Goal: Task Accomplishment & Management: Manage account settings

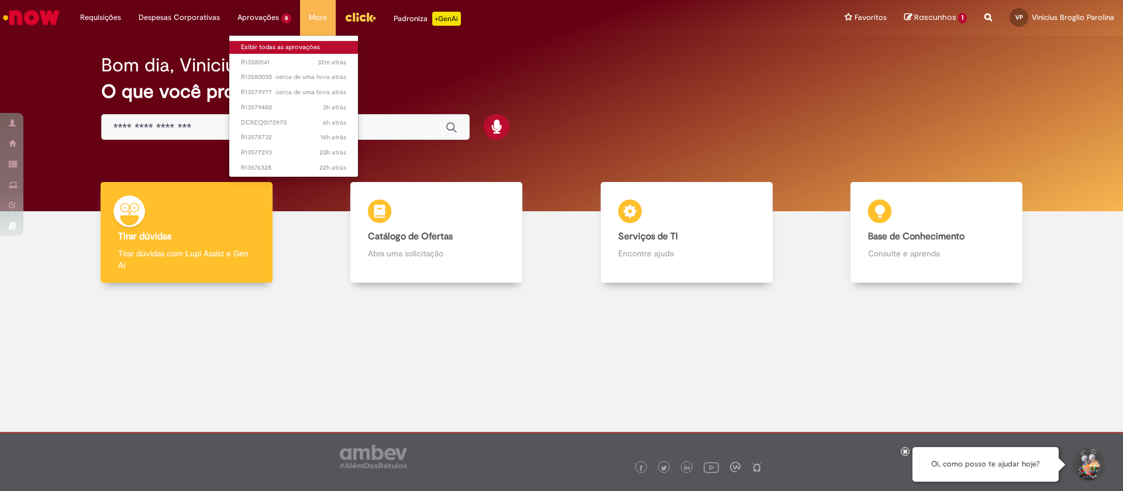
click at [284, 42] on link "Exibir todas as aprovações" at bounding box center [293, 47] width 129 height 13
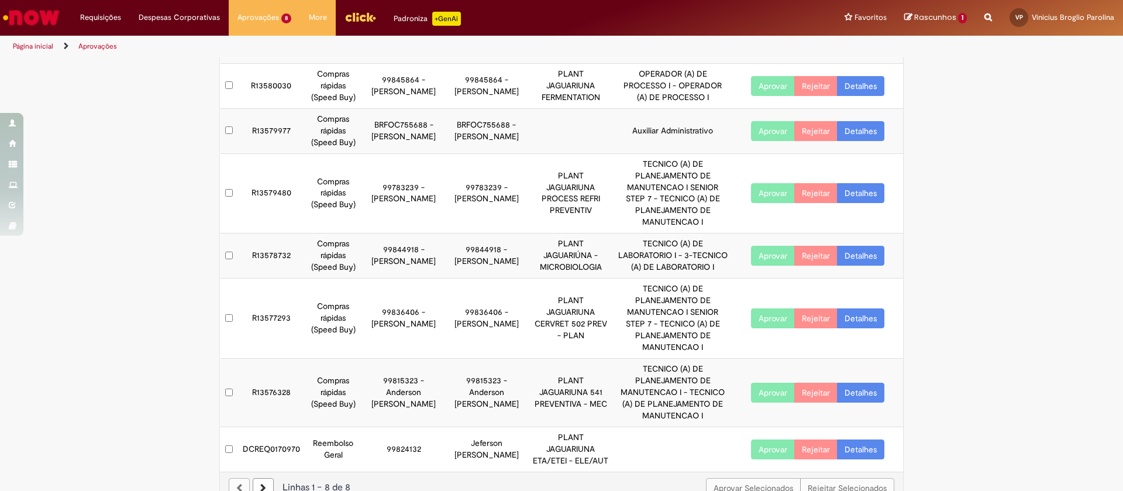
scroll to position [126, 0]
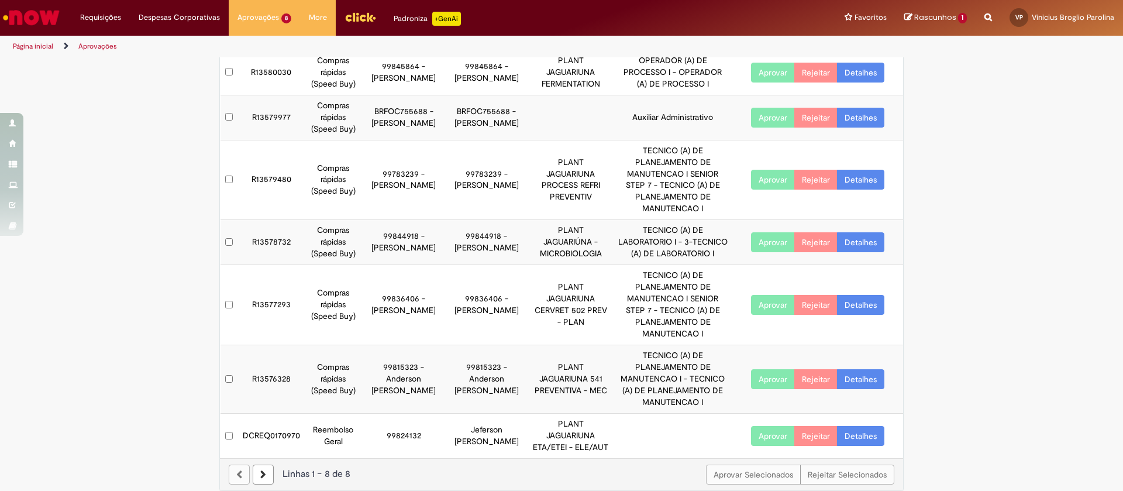
click at [305, 436] on td "Reembolso Geral" at bounding box center [333, 435] width 57 height 44
click at [277, 429] on td "DCREQ0170970" at bounding box center [271, 435] width 67 height 44
click at [275, 429] on body "Pular para o conteúdo da página Requisições Exibir Todas as Solicitações Requis…" at bounding box center [561, 245] width 1123 height 491
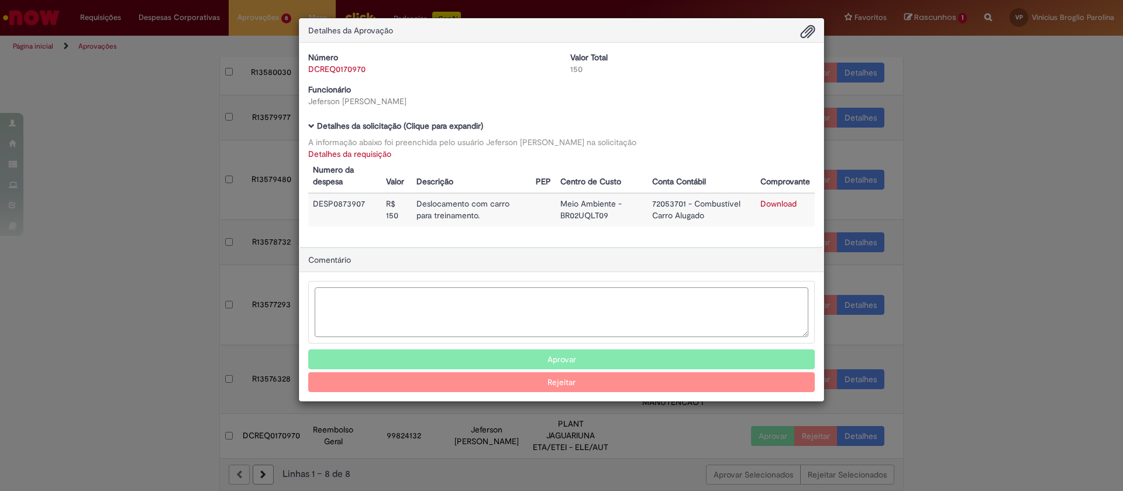
click at [563, 299] on textarea "Ambev Approval Modal" at bounding box center [562, 312] width 494 height 50
type textarea "********"
click at [548, 353] on button "Aprovar" at bounding box center [561, 359] width 506 height 20
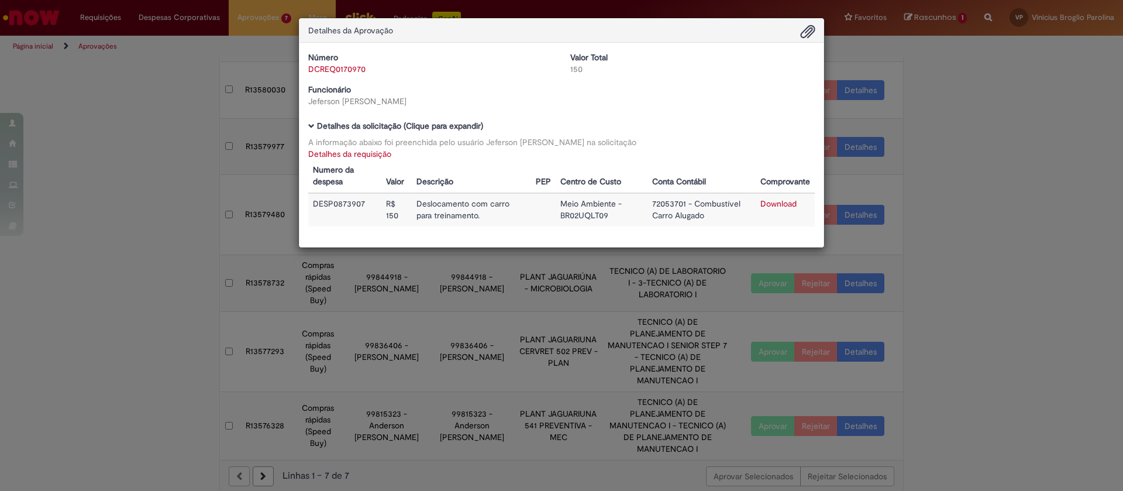
click at [1078, 251] on div "Detalhes da Aprovação Número DCREQ0170970 Valor Total 150 Funcionário [PERSON_N…" at bounding box center [561, 245] width 1123 height 491
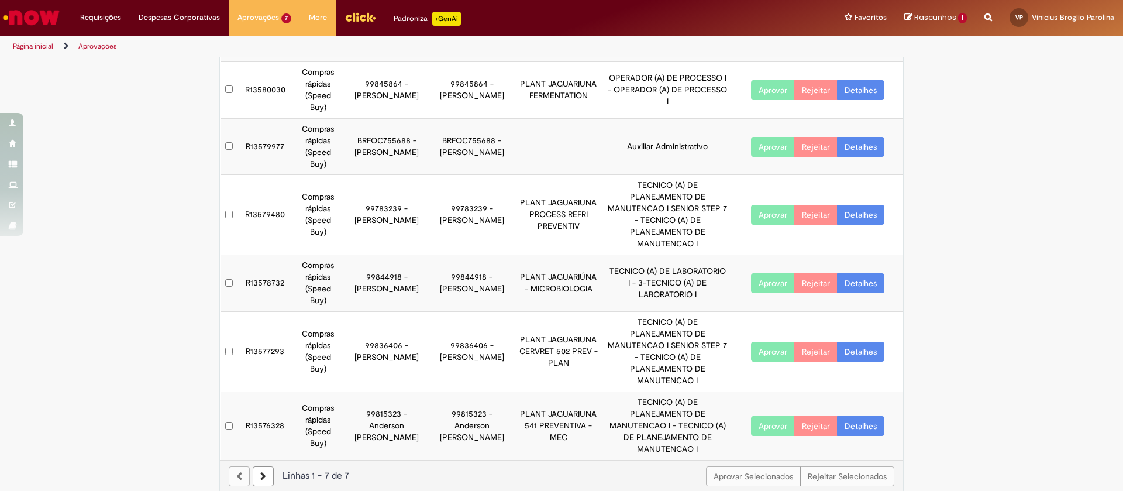
scroll to position [38, 0]
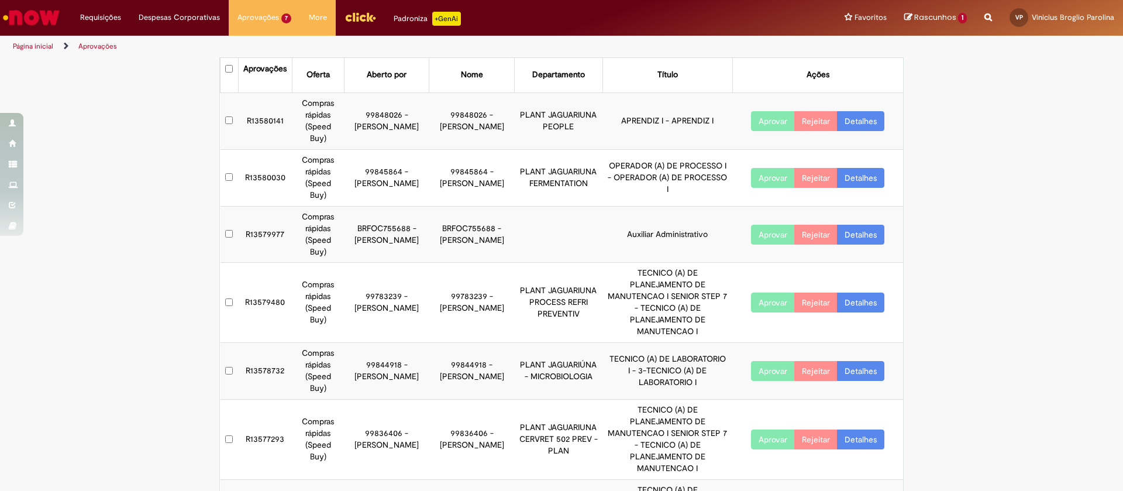
click at [757, 239] on button "Aprovar" at bounding box center [773, 235] width 44 height 20
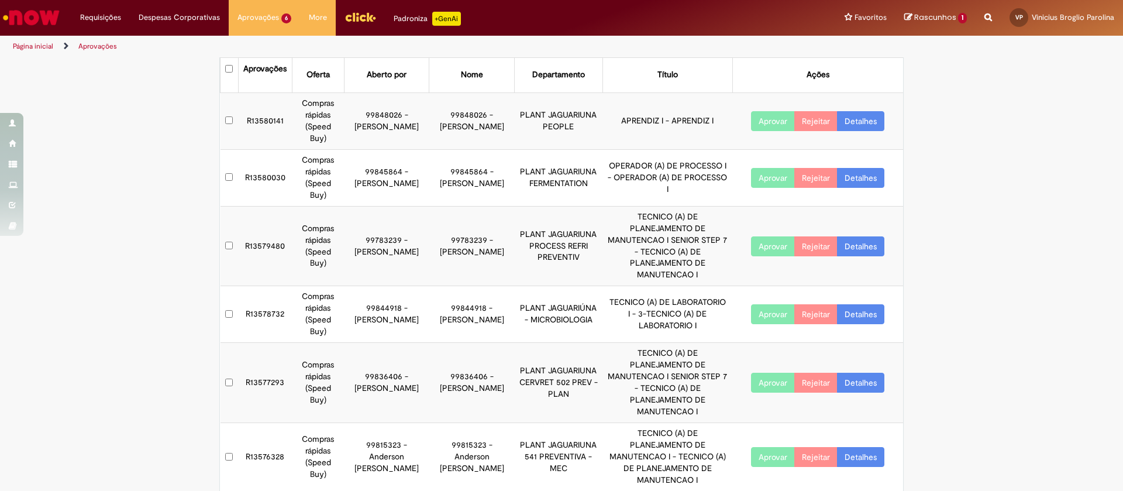
scroll to position [1, 0]
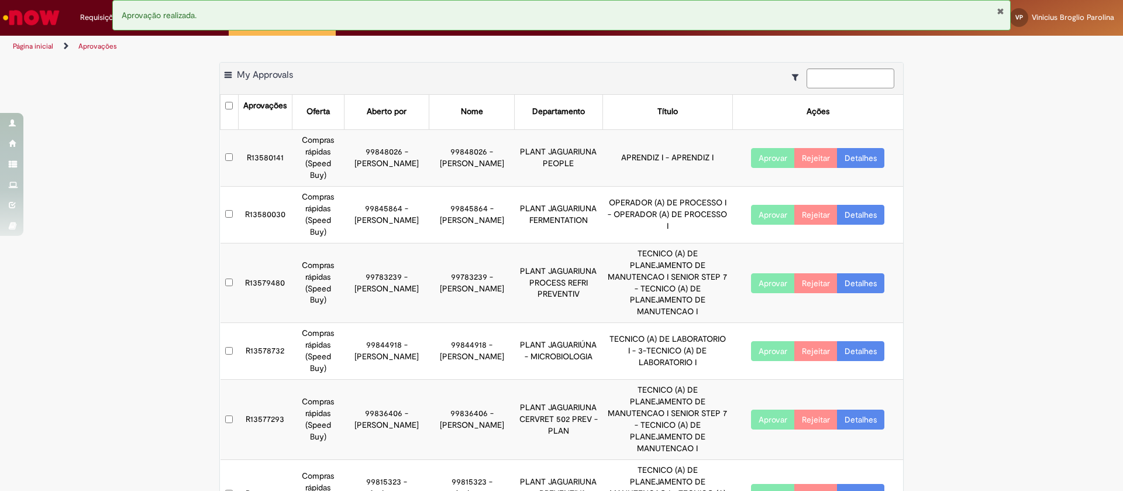
click at [1003, 15] on button "Fechar Notificação" at bounding box center [1000, 10] width 8 height 9
